Goal: Task Accomplishment & Management: Complete application form

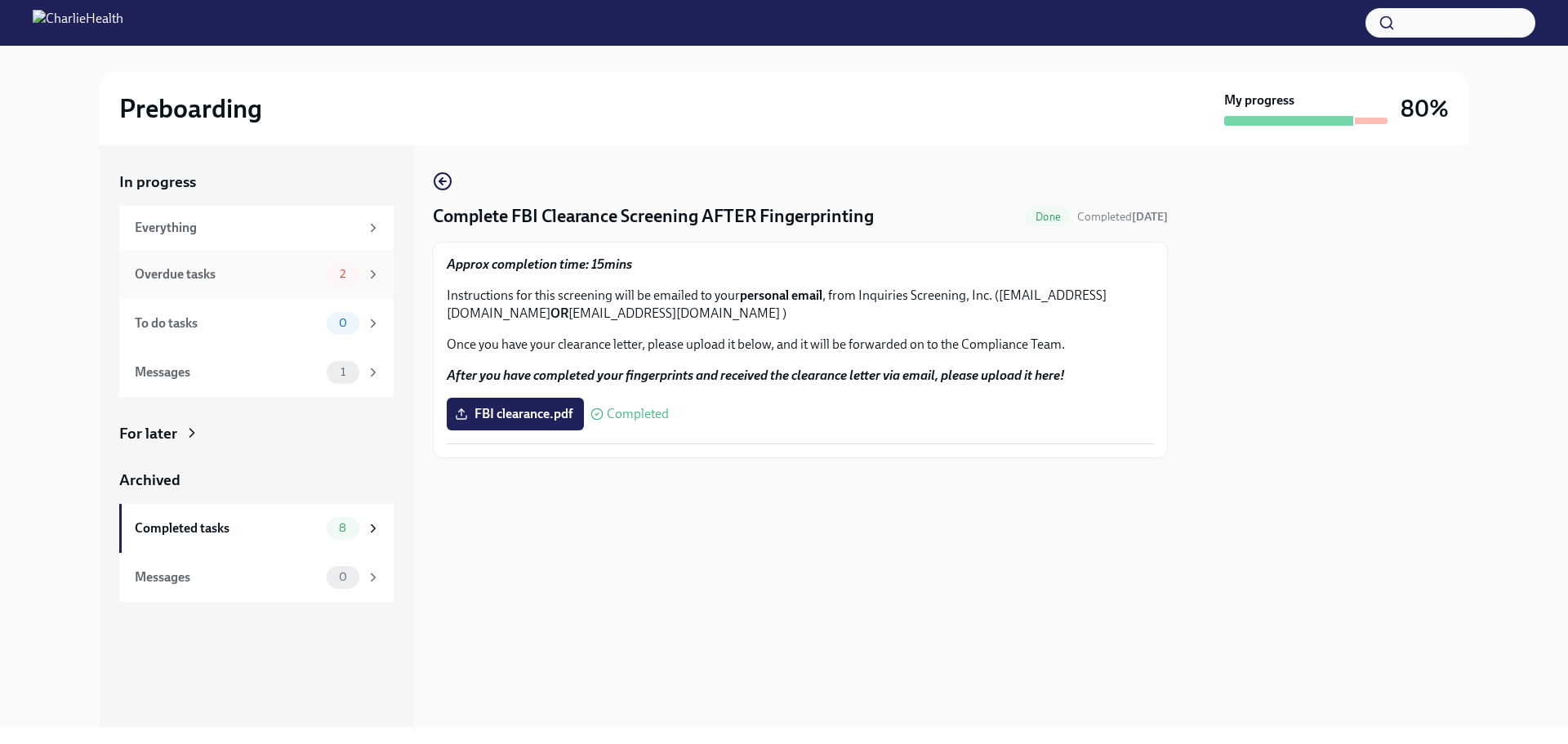
click at [254, 266] on div "Overdue tasks" at bounding box center [227, 275] width 185 height 18
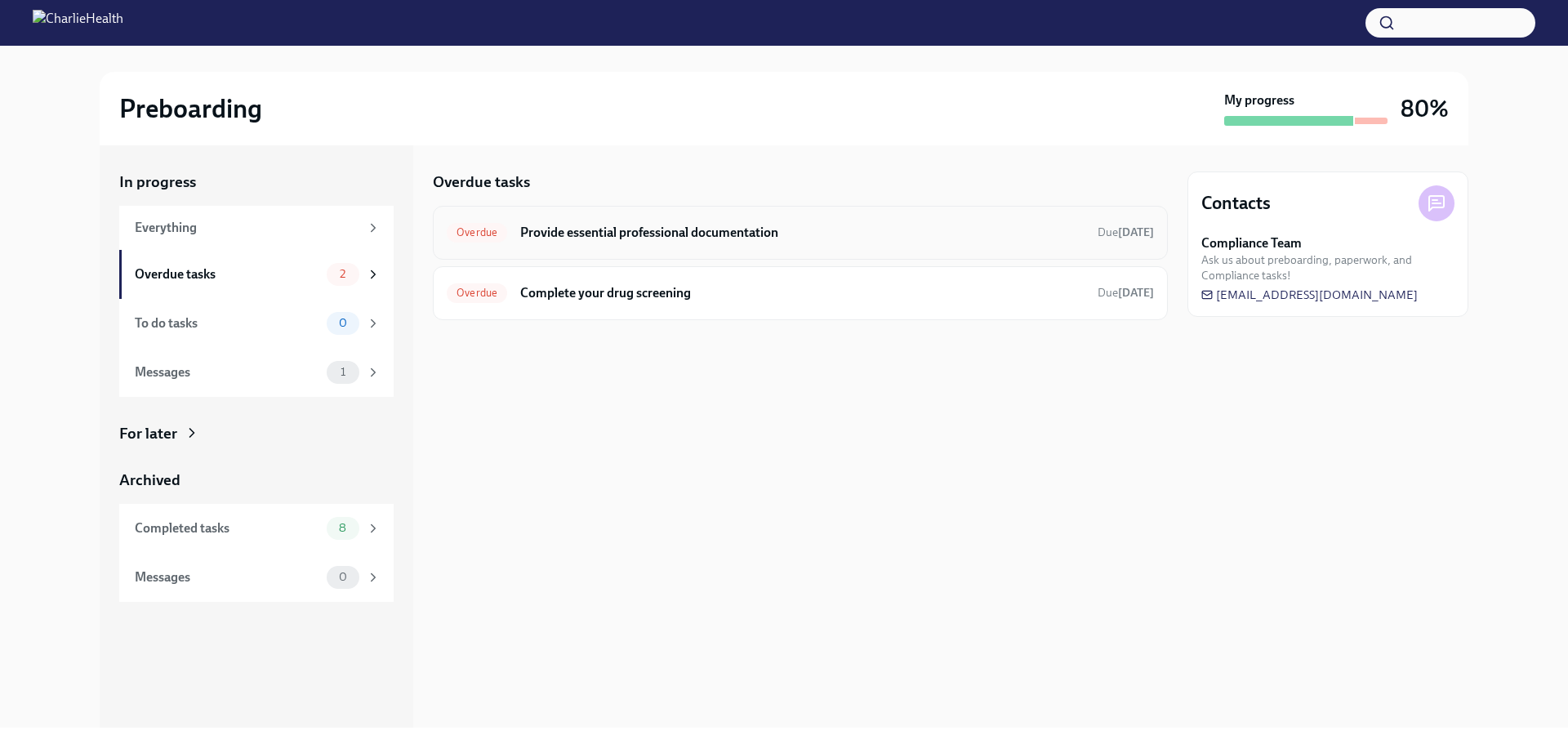
click at [615, 236] on h6 "Provide essential professional documentation" at bounding box center [802, 233] width 565 height 18
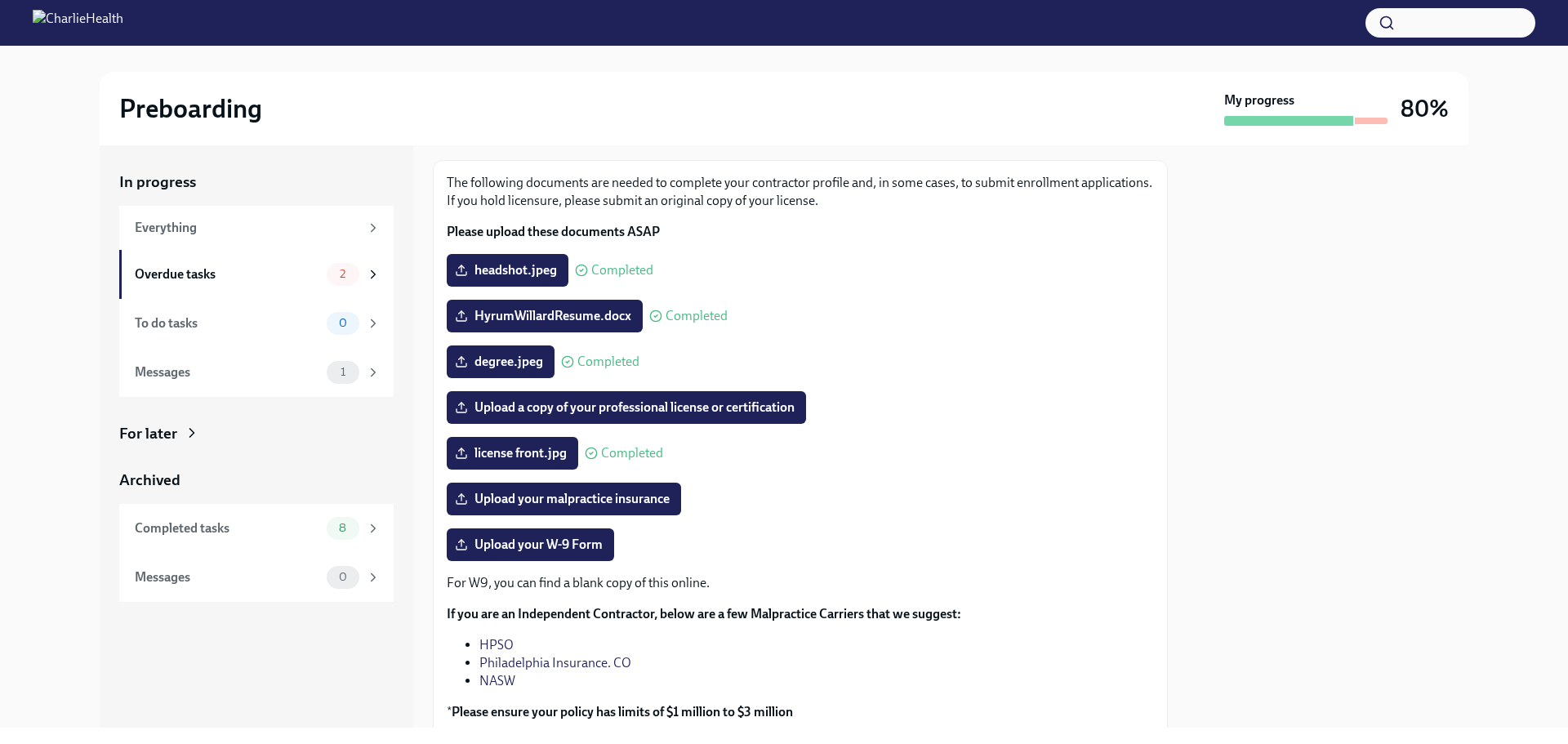
scroll to position [163, 0]
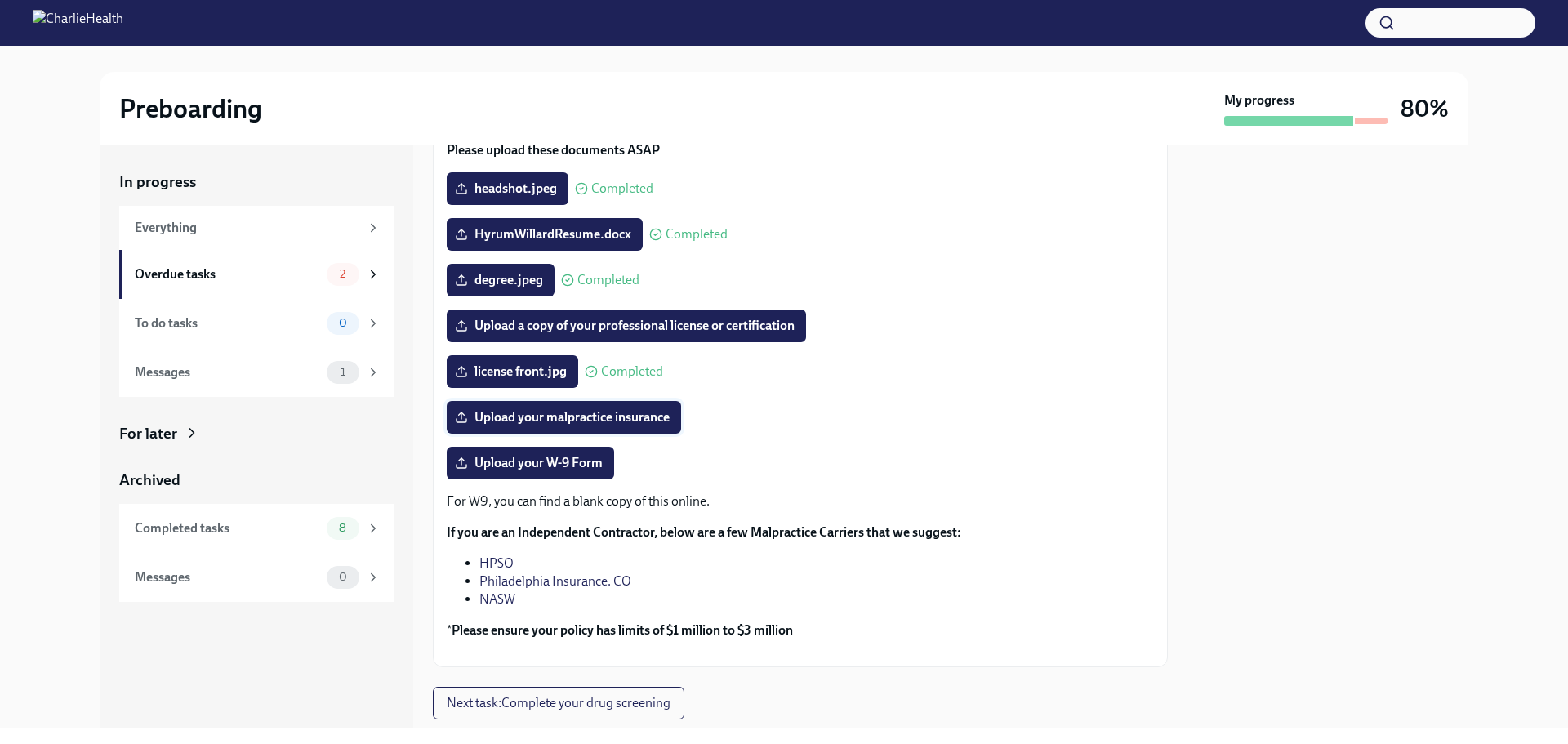
click at [538, 416] on span "Upload your malpractice insurance" at bounding box center [564, 417] width 212 height 17
click at [0, 0] on input "Upload your malpractice insurance" at bounding box center [0, 0] width 0 height 0
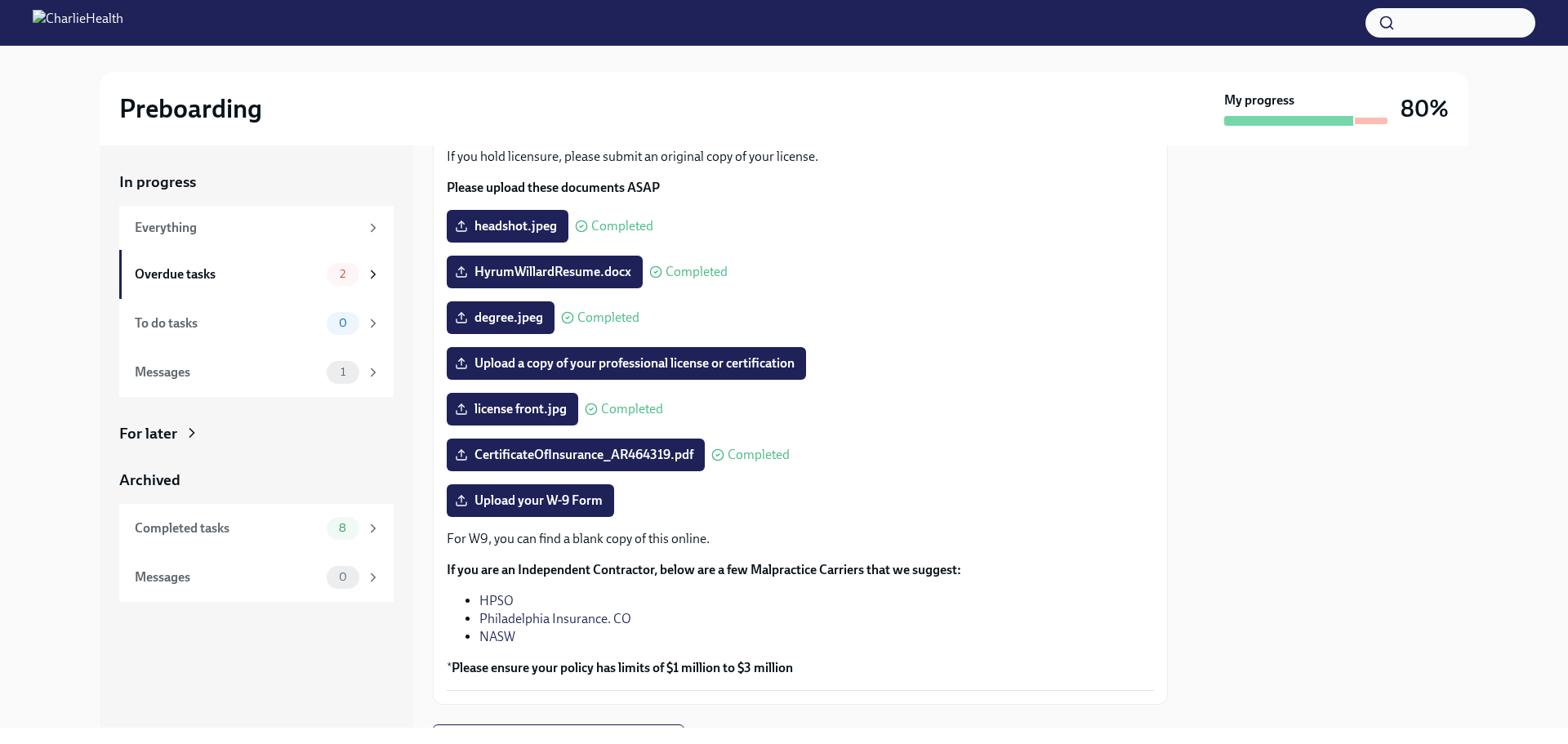
scroll to position [207, 0]
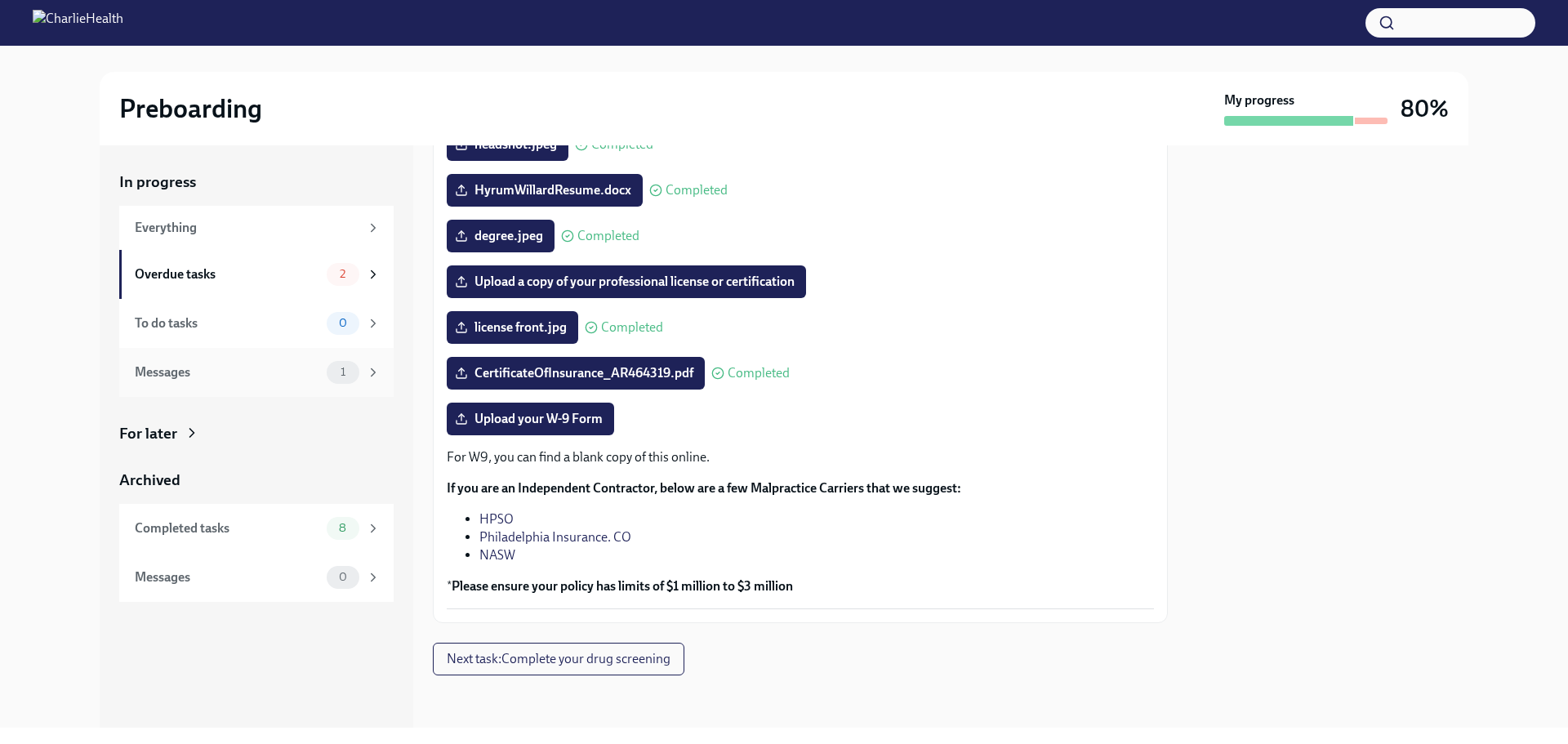
click at [184, 379] on div "Messages" at bounding box center [227, 372] width 185 height 18
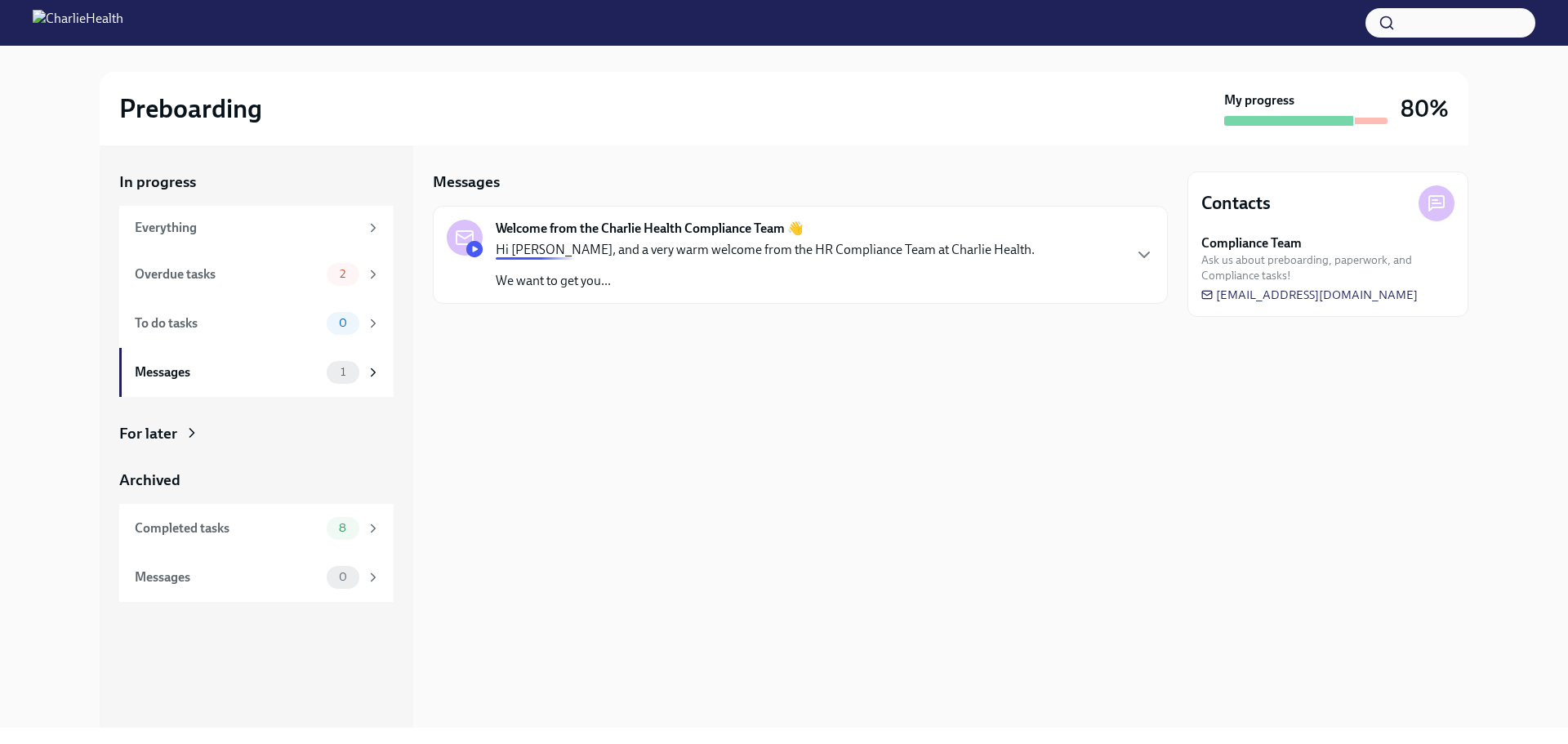
click at [580, 250] on p "Hi [PERSON_NAME], and a very warm welcome from the HR Compliance Team at Charli…" at bounding box center [765, 250] width 539 height 18
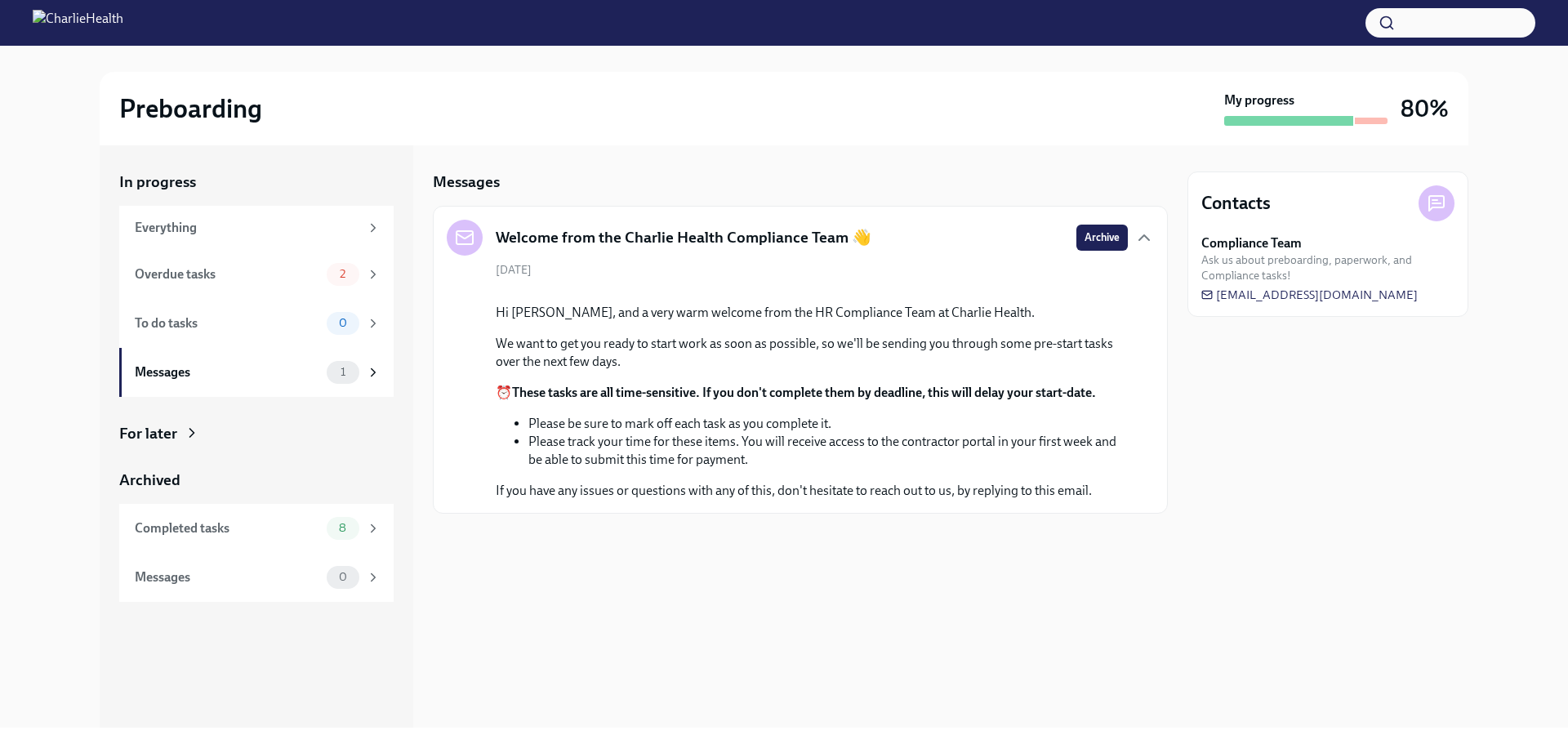
scroll to position [17, 0]
click at [180, 281] on div "Overdue tasks" at bounding box center [227, 275] width 185 height 18
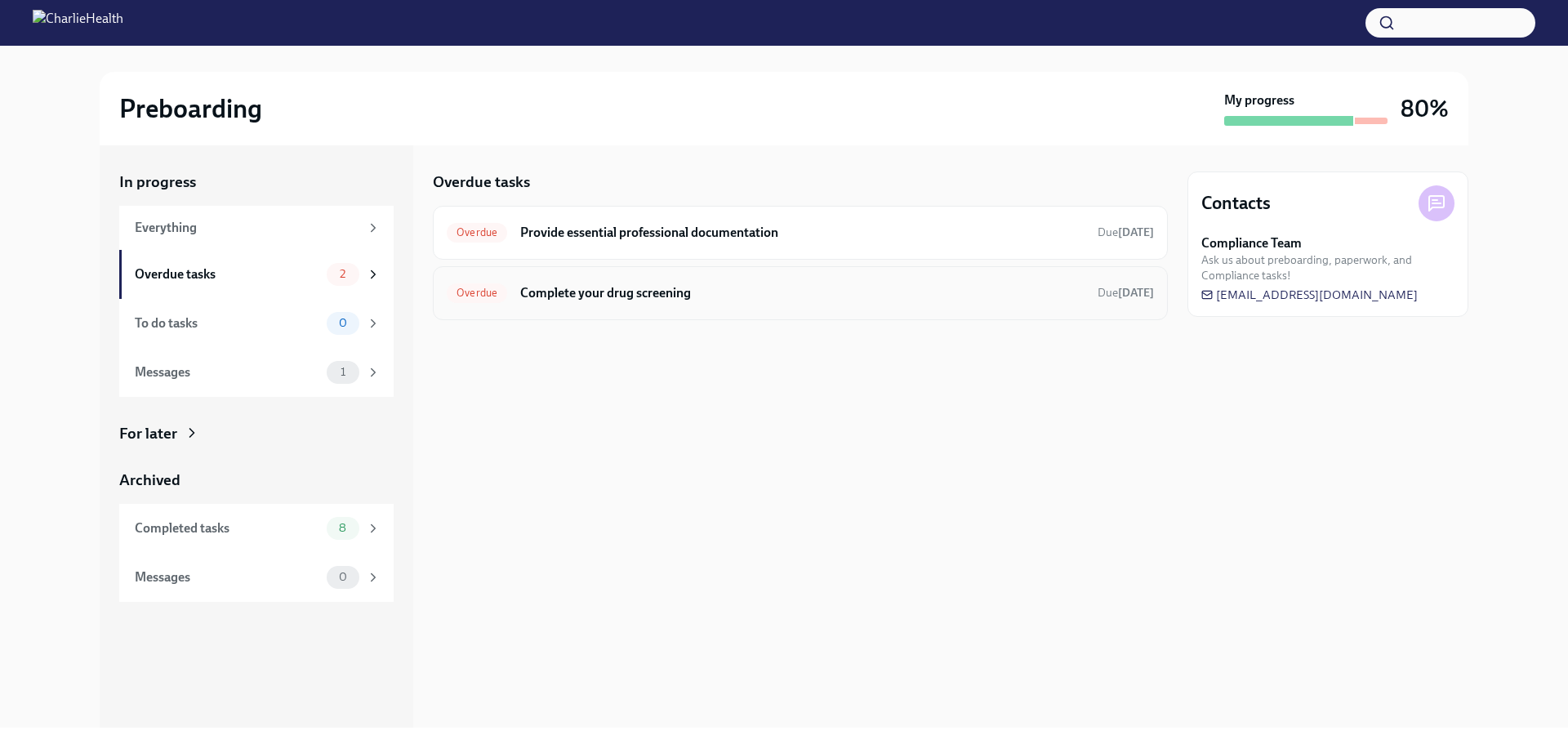
click at [670, 296] on h6 "Complete your drug screening" at bounding box center [802, 293] width 565 height 18
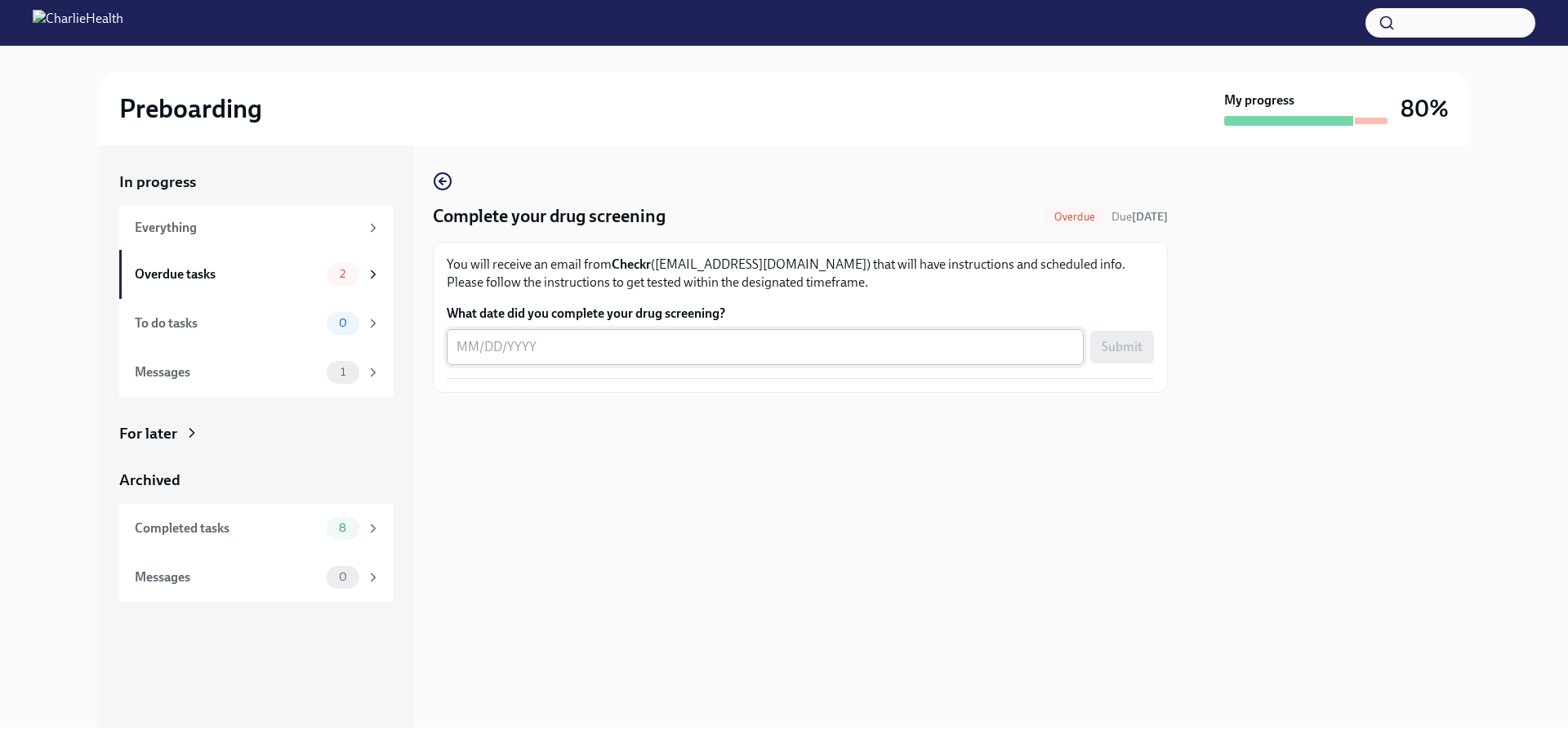
click at [652, 354] on textarea "What date did you complete your drug screening?" at bounding box center [765, 347] width 618 height 19
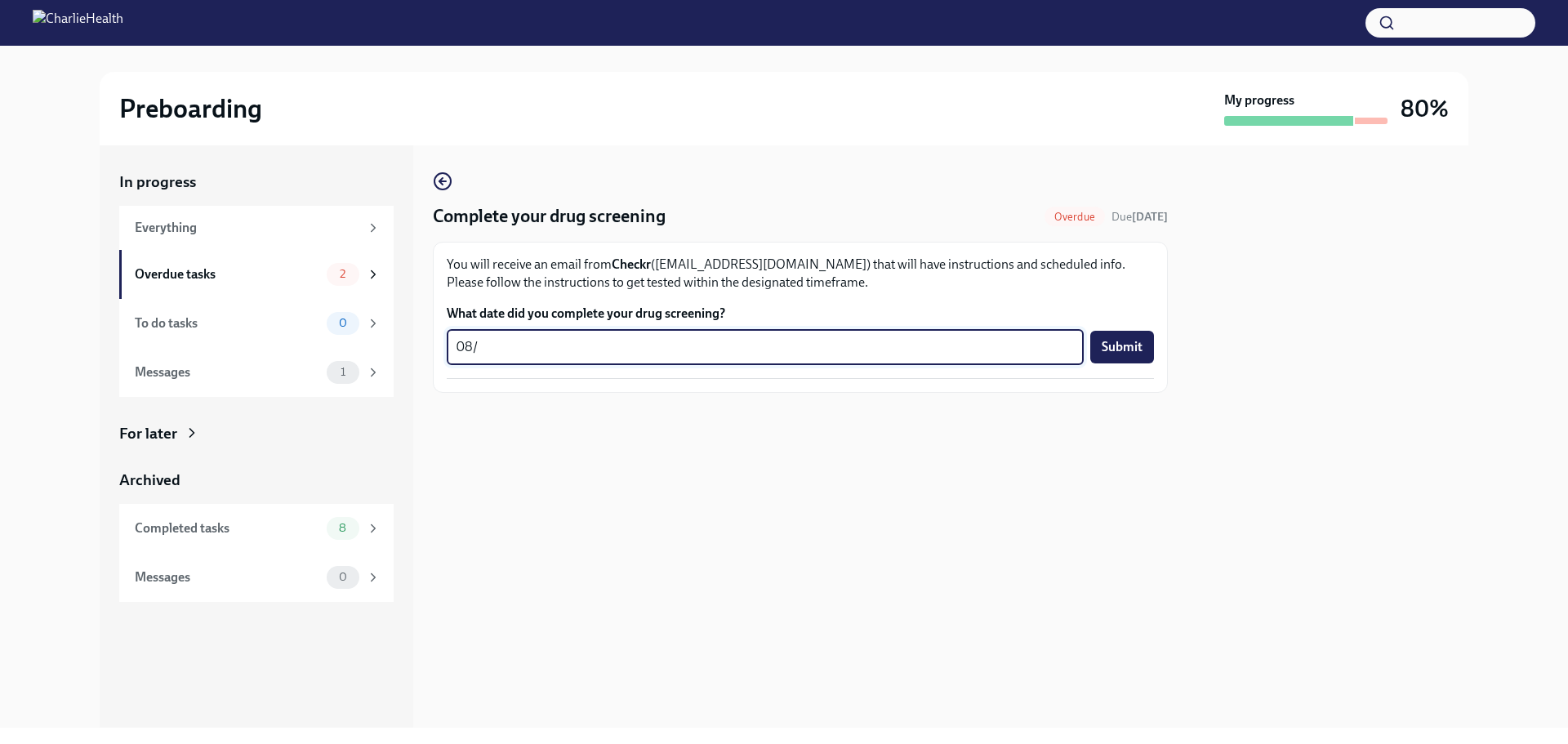
click at [503, 348] on textarea "08/" at bounding box center [765, 347] width 618 height 19
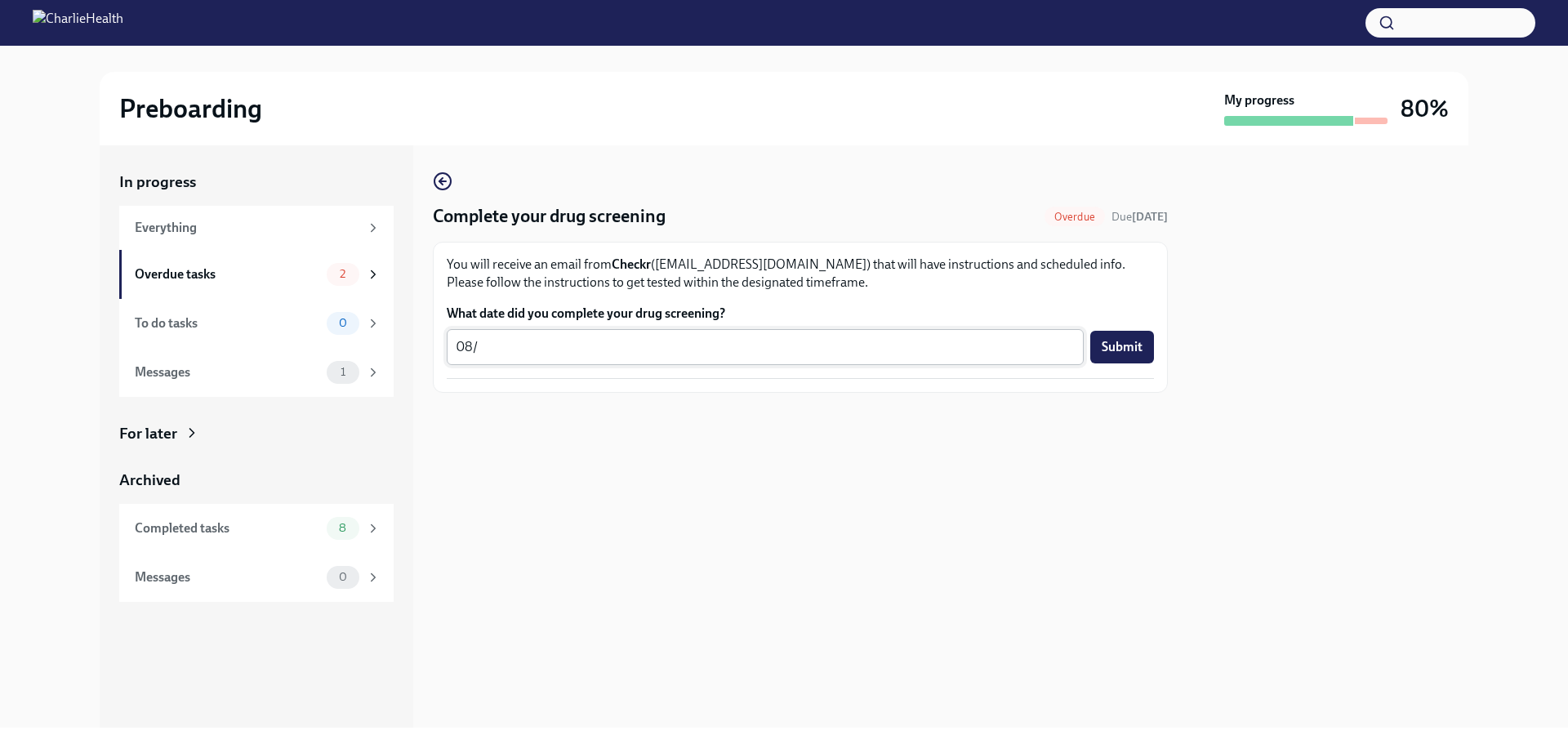
click at [542, 352] on textarea "08/" at bounding box center [765, 347] width 618 height 19
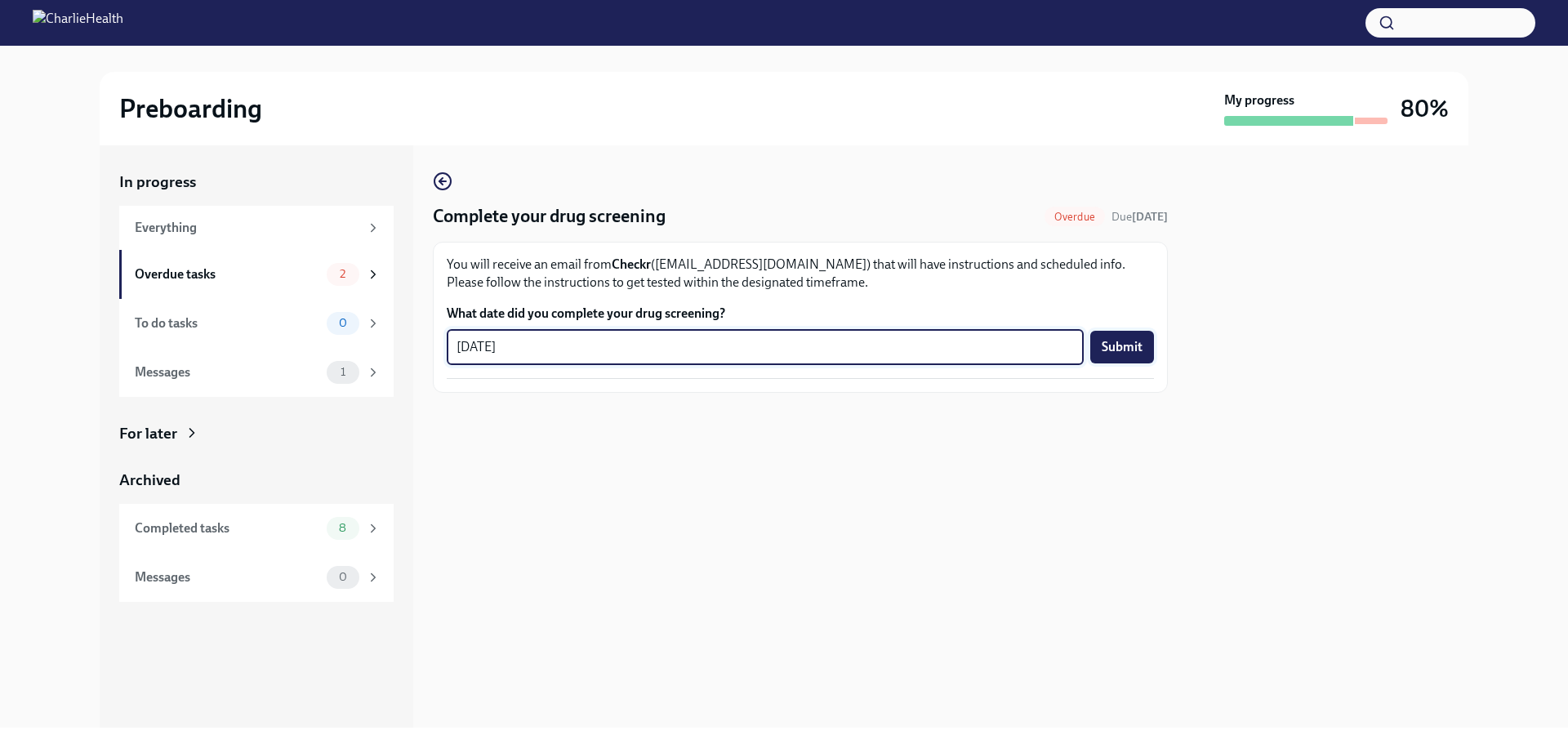
type textarea "[DATE]"
click at [1132, 352] on span "Submit" at bounding box center [1122, 347] width 41 height 17
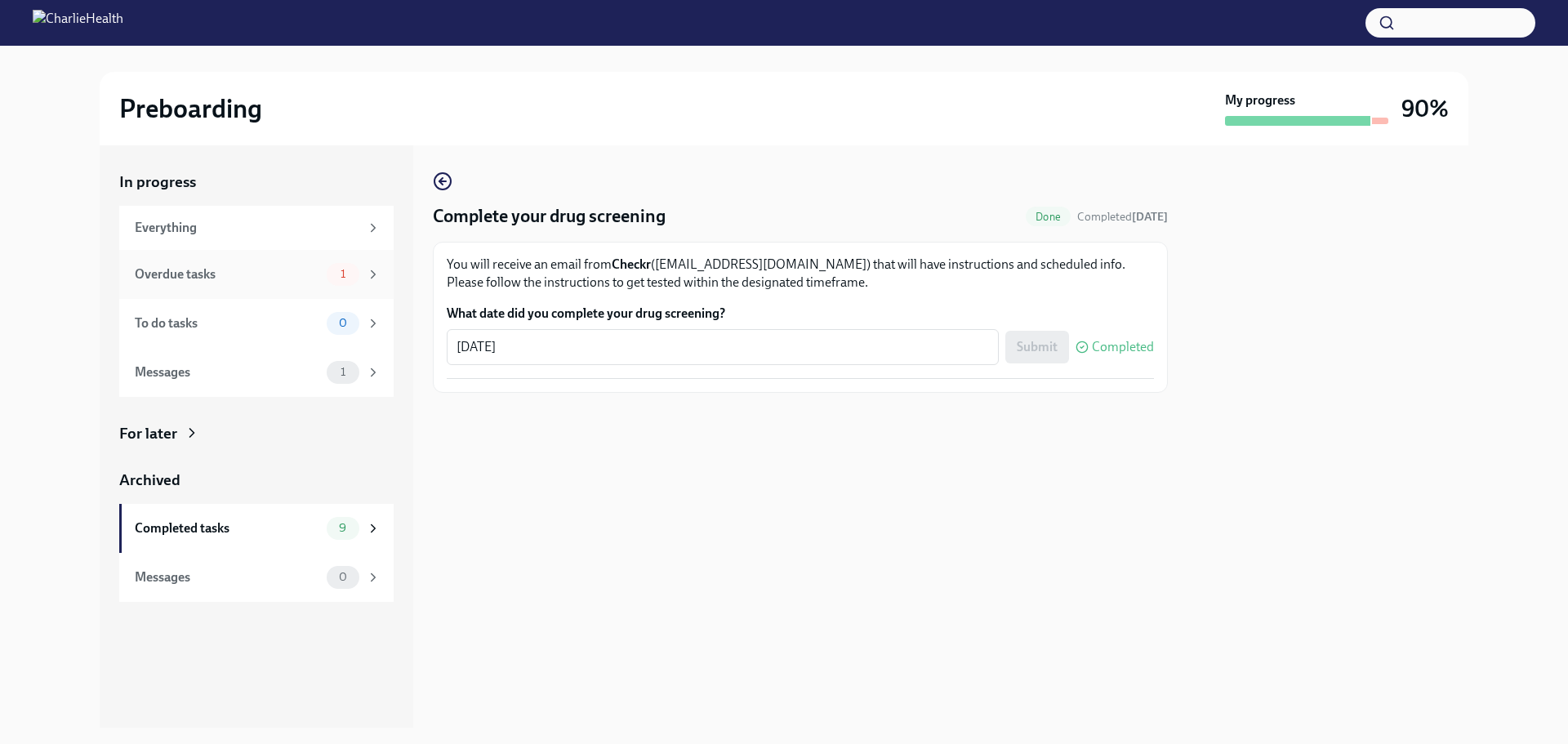
click at [236, 278] on div "Overdue tasks" at bounding box center [227, 275] width 185 height 18
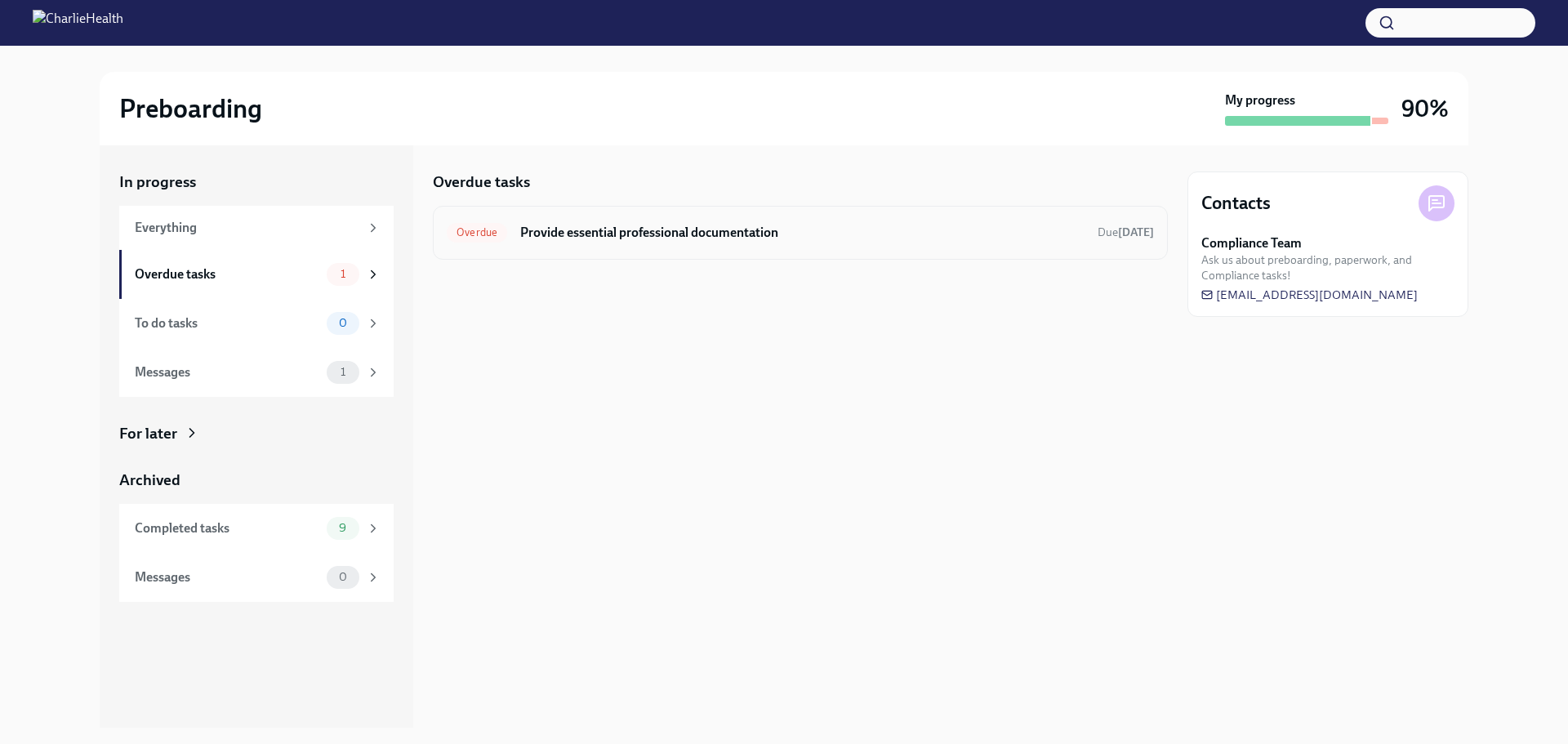
click at [618, 227] on h6 "Provide essential professional documentation" at bounding box center [802, 233] width 565 height 18
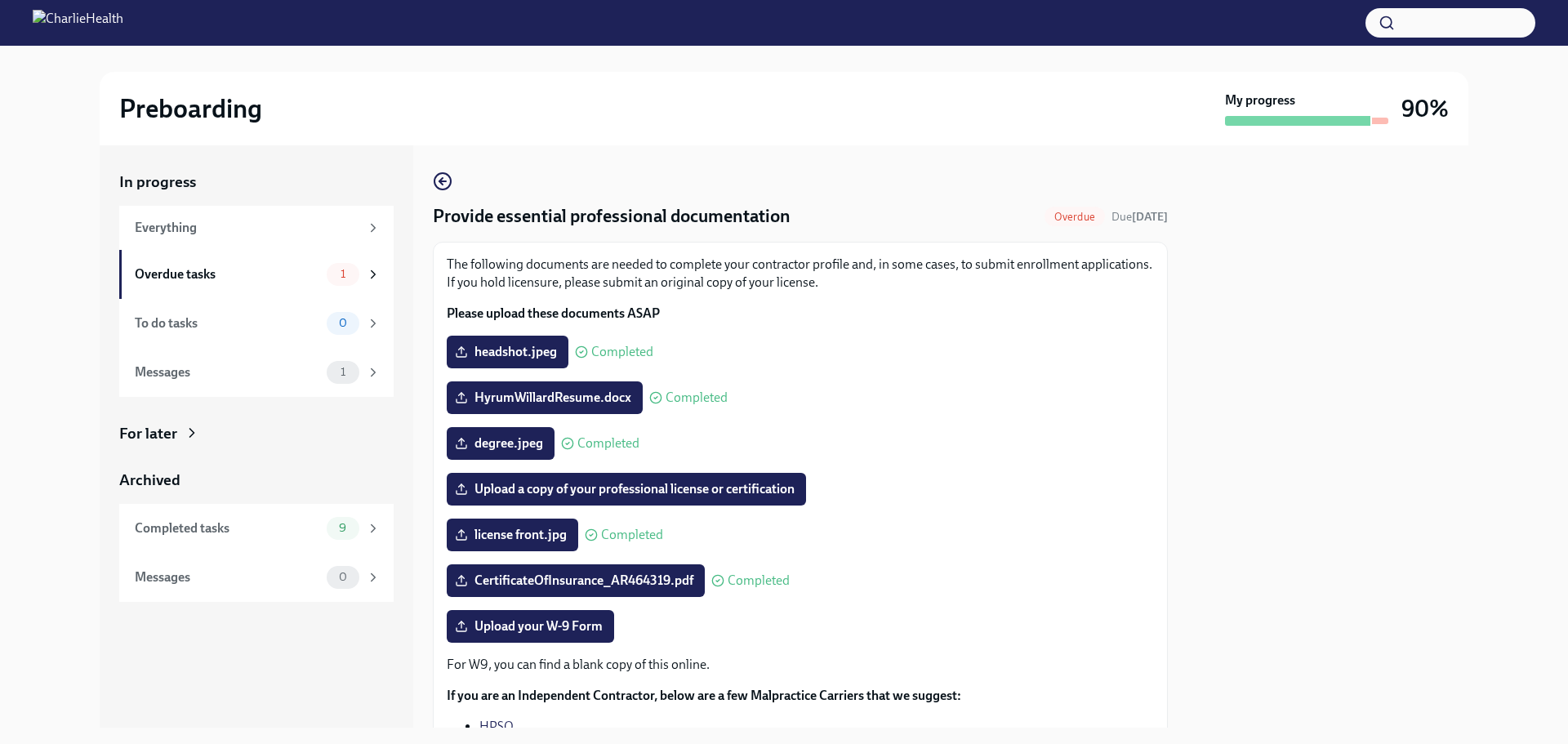
scroll to position [156, 0]
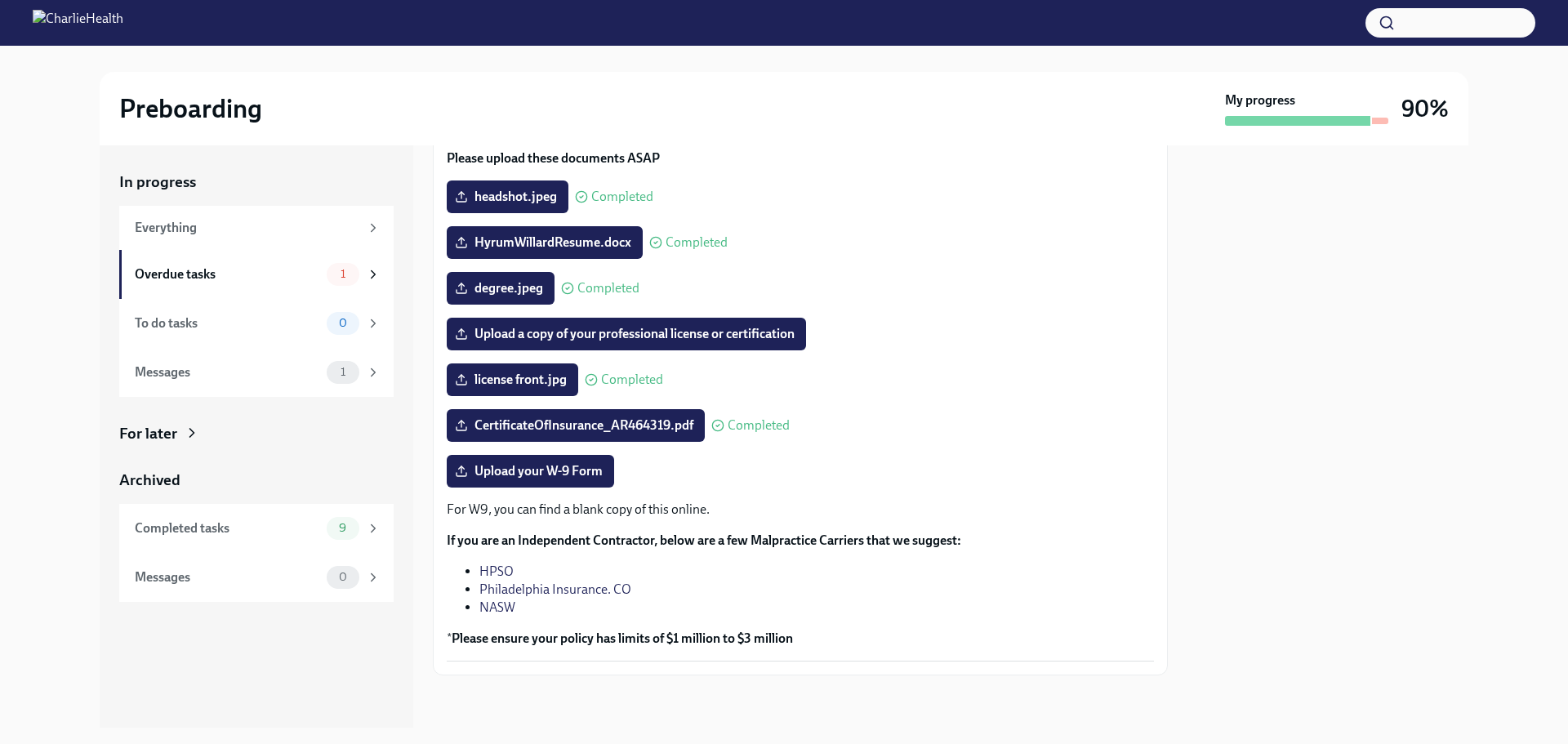
click at [827, 147] on div "The following documents are needed to complete your contractor profile and, in …" at bounding box center [800, 134] width 707 height 67
